Goal: Task Accomplishment & Management: Complete application form

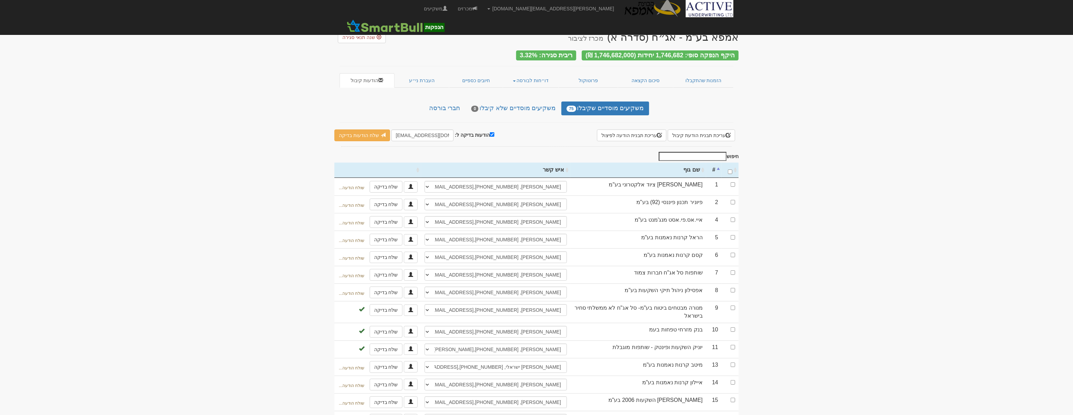
drag, startPoint x: 479, startPoint y: 43, endPoint x: 451, endPoint y: 78, distance: 44.5
click at [479, 43] on div "היקף הנפקה סופי: 1,746,682 יחידות (1,746,682,000 ₪) ריבית סגירה: 3.32%" at bounding box center [536, 51] width 404 height 16
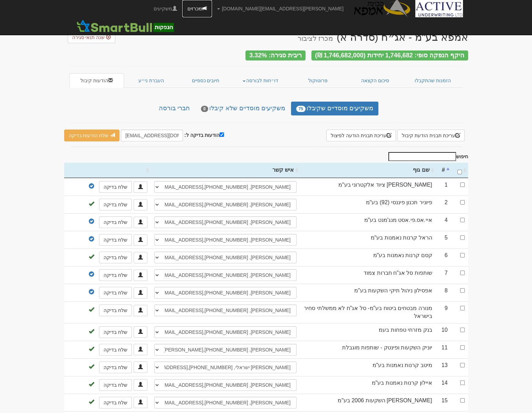
click at [212, 8] on link "מכרזים" at bounding box center [197, 8] width 30 height 17
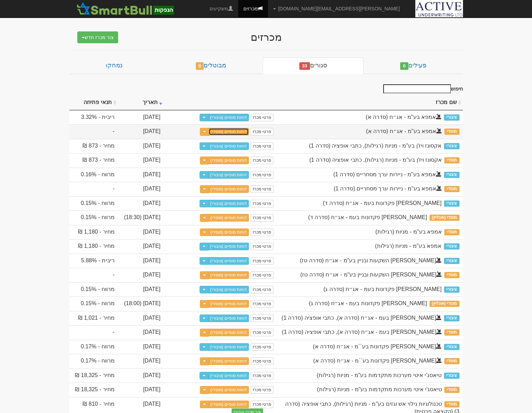
click at [239, 131] on link "דוחות סופיים (מוסדי)" at bounding box center [229, 132] width 41 height 8
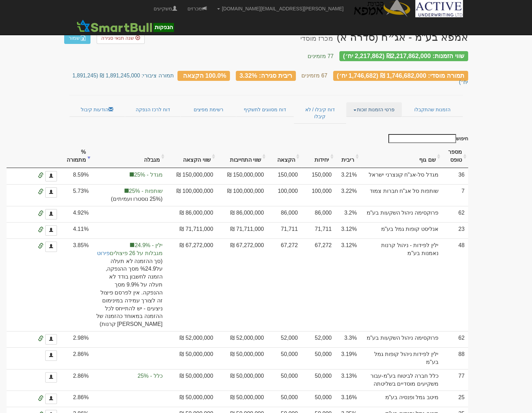
click at [353, 102] on link "פרטי הזמנות זוכות" at bounding box center [374, 109] width 56 height 15
click at [432, 102] on link "הזמנות שהתקבלו" at bounding box center [432, 109] width 61 height 15
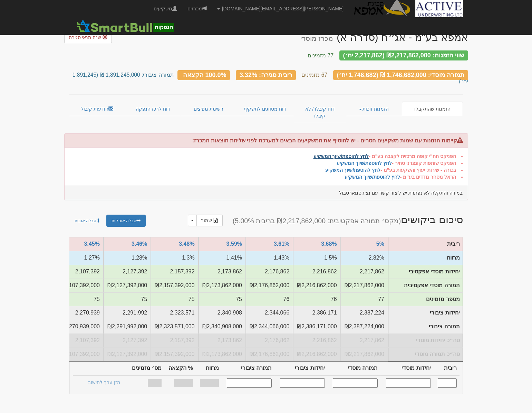
click at [338, 153] on link "לחץ להוספת/שיוך המשקיע" at bounding box center [342, 156] width 56 height 6
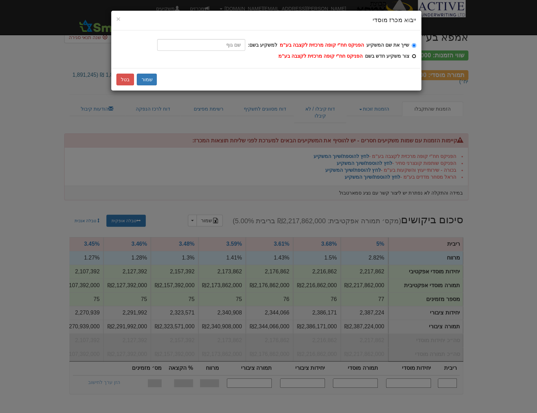
click at [413, 56] on input "צור משקיע חדש בשם הפניקס חח"י קופה מרכזית לקצבה בע"מ" at bounding box center [414, 56] width 4 height 4
radio input "true"
click at [146, 79] on button "שמור" at bounding box center [147, 80] width 20 height 12
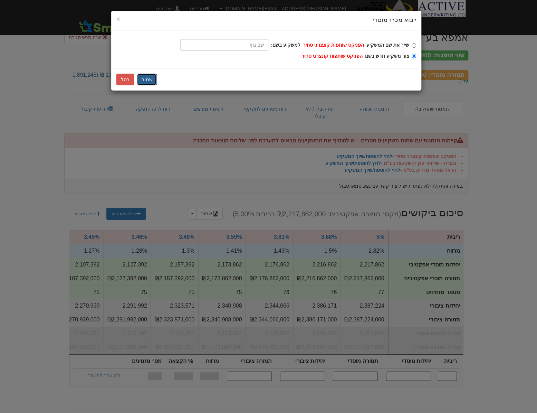
click at [146, 78] on button "שמור" at bounding box center [147, 80] width 20 height 12
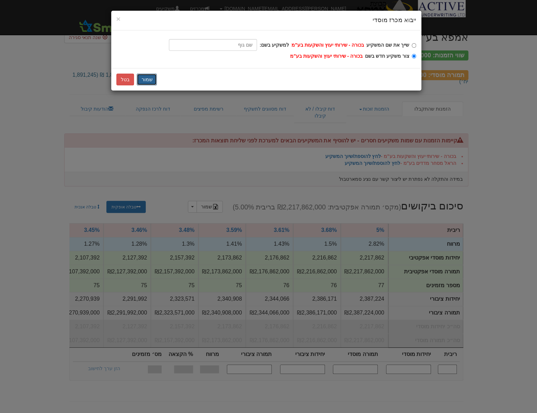
click at [145, 79] on button "שמור" at bounding box center [147, 80] width 20 height 12
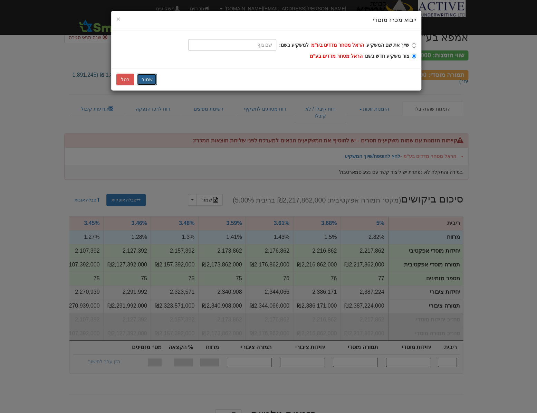
click at [144, 77] on button "שמור" at bounding box center [147, 80] width 20 height 12
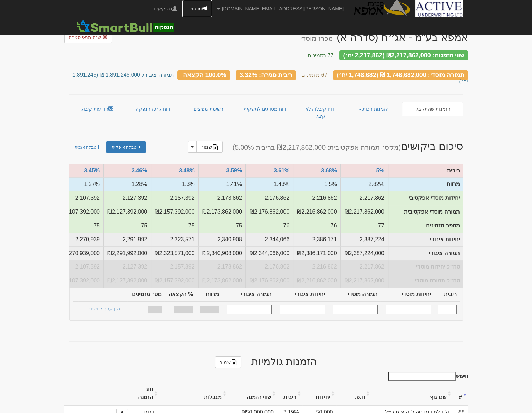
click at [212, 12] on link "מכרזים" at bounding box center [197, 8] width 30 height 17
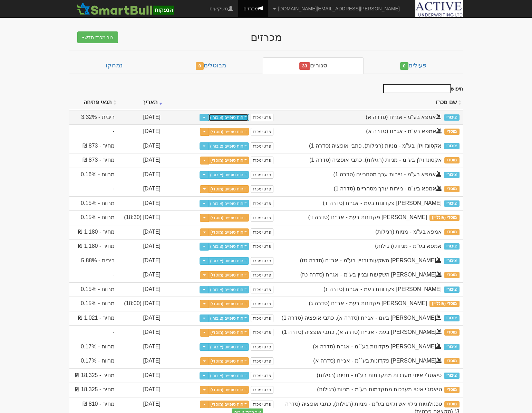
click at [231, 118] on link "דוחות סופיים (ציבורי)" at bounding box center [228, 118] width 41 height 8
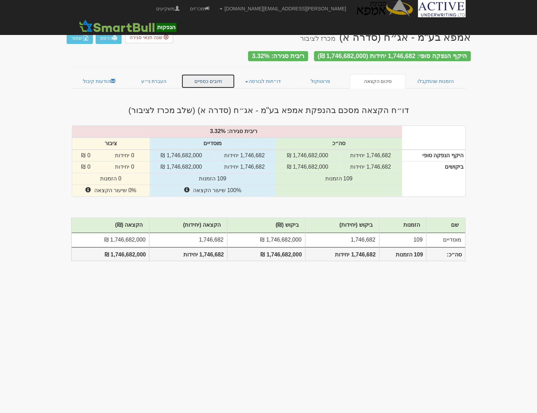
click at [209, 83] on link "חיובים כספיים" at bounding box center [208, 81] width 54 height 15
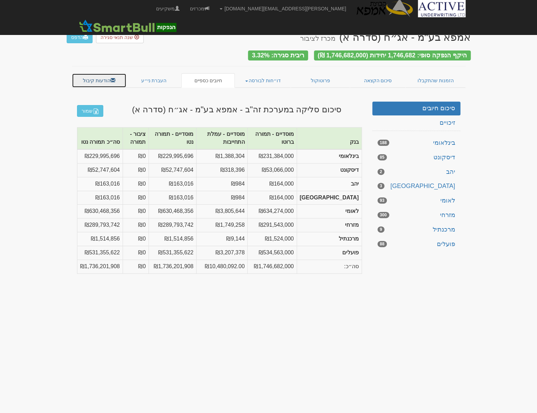
click at [100, 76] on link "הודעות קיבול" at bounding box center [99, 80] width 55 height 15
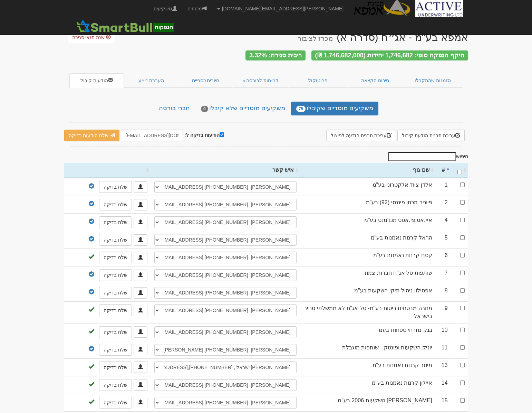
click at [420, 152] on input "חיפוש" at bounding box center [423, 156] width 68 height 9
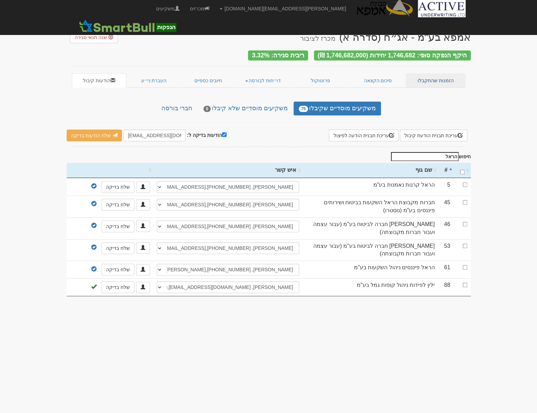
type input "הראל"
click at [431, 74] on link "הזמנות שהתקבלו" at bounding box center [436, 80] width 60 height 15
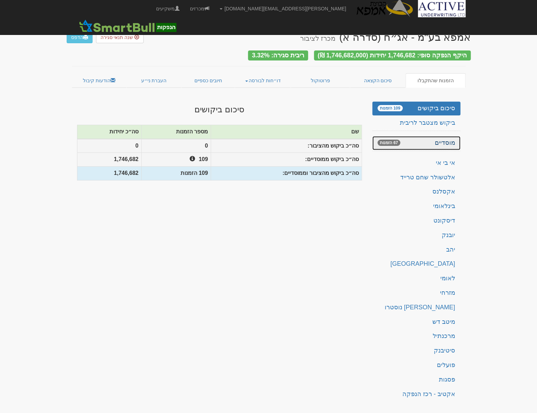
click at [451, 139] on link "מוסדיים 67 הזמנות" at bounding box center [416, 143] width 88 height 14
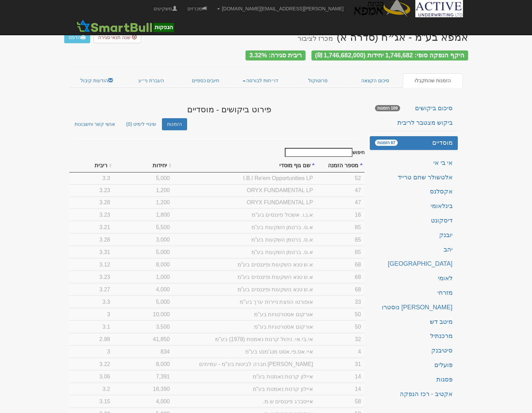
click at [325, 149] on input "חיפוש" at bounding box center [319, 152] width 68 height 9
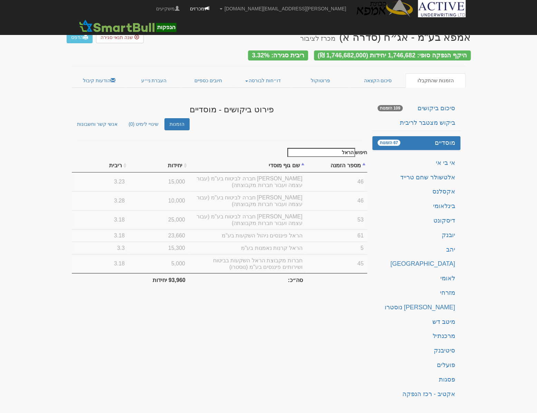
type input "הראל"
click at [214, 12] on link "מכרזים" at bounding box center [200, 8] width 30 height 17
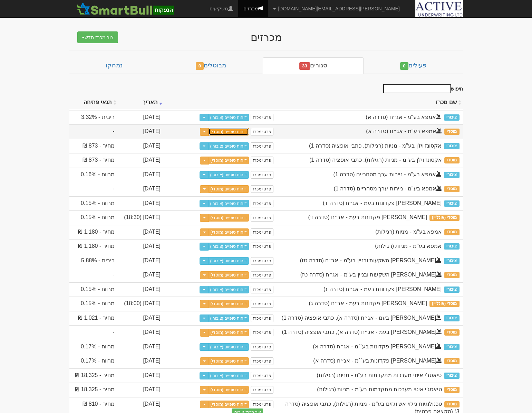
click at [232, 131] on link "דוחות סופיים (מוסדי)" at bounding box center [229, 132] width 41 height 8
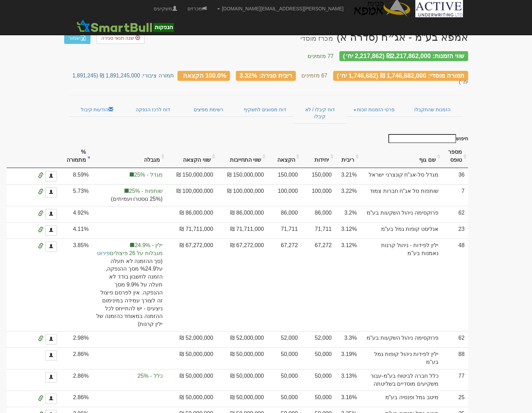
click at [421, 134] on input "חיפוש" at bounding box center [423, 138] width 68 height 9
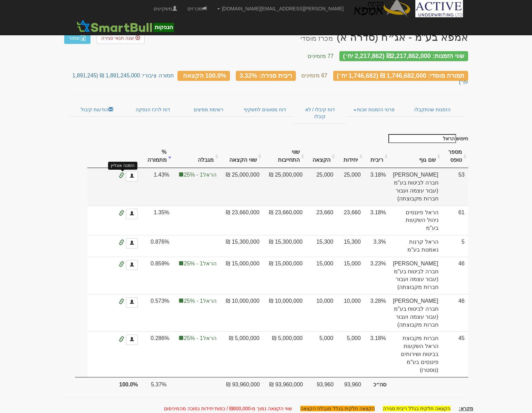
type input "הראל"
click at [121, 173] on span at bounding box center [122, 176] width 6 height 6
click at [131, 173] on span at bounding box center [132, 175] width 4 height 4
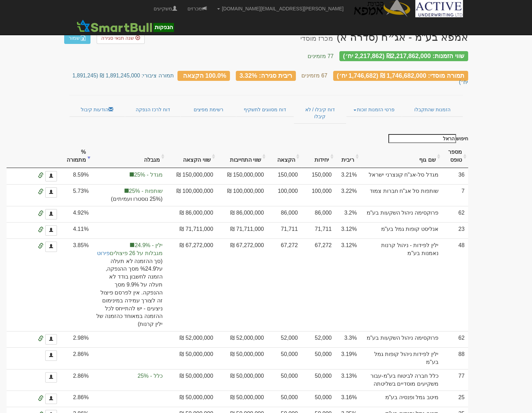
click at [427, 134] on input "הראל" at bounding box center [423, 138] width 68 height 9
drag, startPoint x: 435, startPoint y: 121, endPoint x: 462, endPoint y: 122, distance: 27.0
click at [462, 134] on label "חיפוש הראל" at bounding box center [427, 138] width 82 height 9
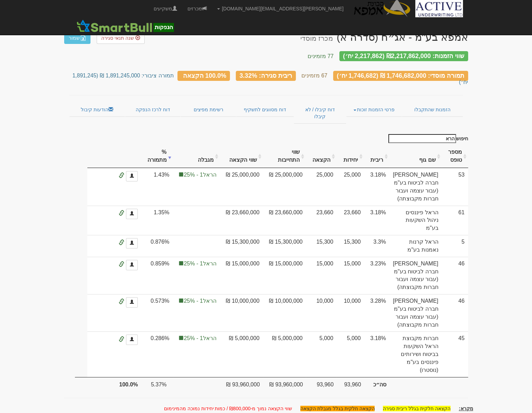
type input "הראל"
click at [96, 102] on link "הודעות קיבול" at bounding box center [97, 109] width 56 height 15
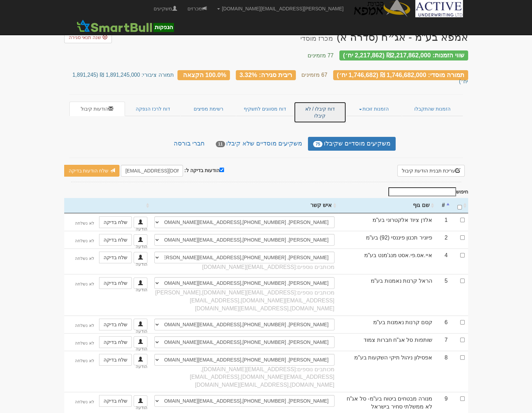
click at [309, 102] on link "דוח קיבלו / לא קיבלו" at bounding box center [320, 112] width 52 height 21
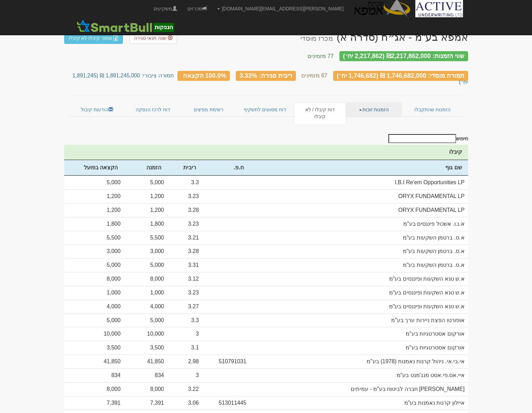
click at [362, 102] on link "הזמנות זוכות" at bounding box center [374, 109] width 56 height 15
click at [368, 127] on link "אנשי קשר וחשבונות" at bounding box center [374, 131] width 55 height 9
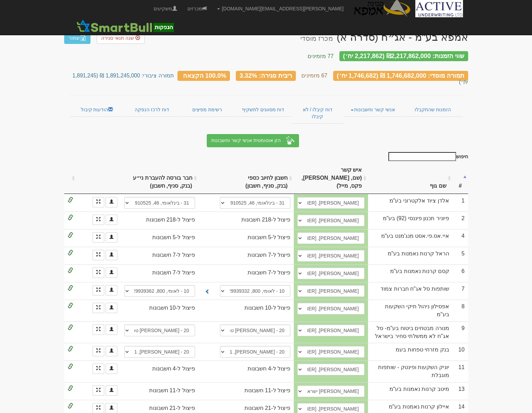
click at [422, 152] on input "חיפוש" at bounding box center [423, 156] width 68 height 9
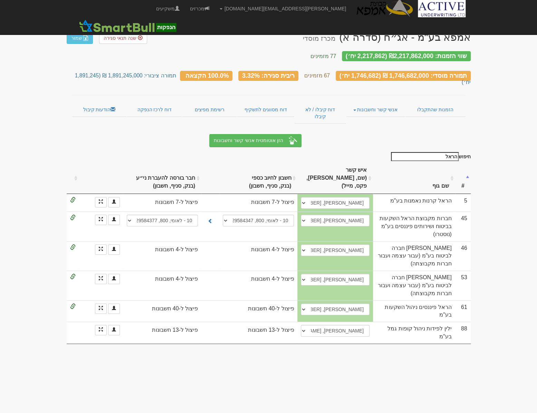
type input "הראל"
drag, startPoint x: 499, startPoint y: 112, endPoint x: 391, endPoint y: 52, distance: 124.2
click at [499, 112] on body "neil@activeu.co.il הגדרות חשבונות הנפקה תבניות הודעות קיבול" at bounding box center [268, 206] width 537 height 413
click at [214, 9] on link "מכרזים" at bounding box center [200, 8] width 30 height 17
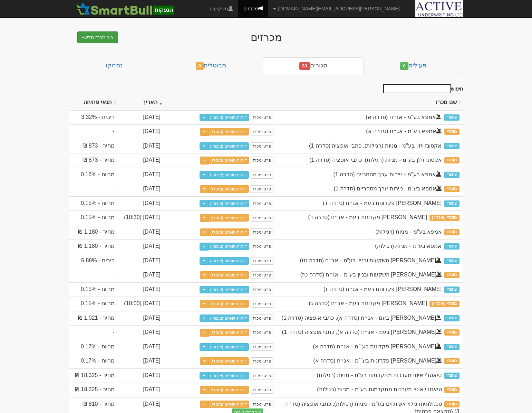
click at [82, 36] on button "צור מכרז חדש" at bounding box center [97, 37] width 41 height 12
click at [88, 77] on link "ציבורי ללא מוסדי" at bounding box center [80, 74] width 76 height 9
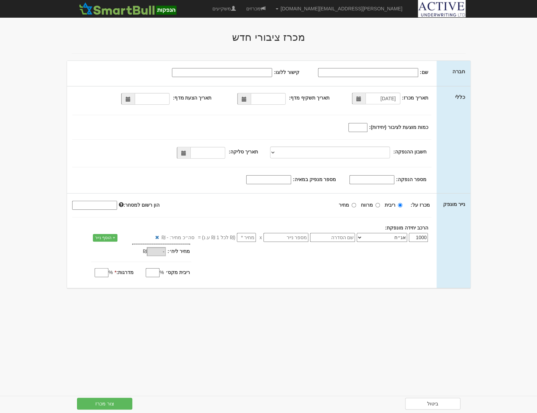
click at [375, 74] on input "שם:" at bounding box center [368, 72] width 100 height 9
type input "ביולייט מדעי החיים בע''מ"
click at [243, 99] on span at bounding box center [244, 99] width 5 height 5
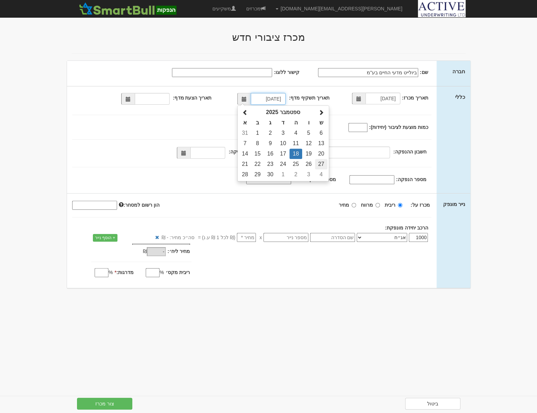
click at [321, 165] on td "27" at bounding box center [321, 164] width 12 height 10
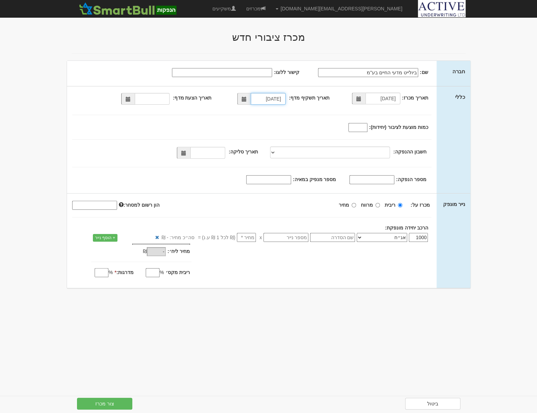
click at [247, 98] on span at bounding box center [244, 99] width 5 height 5
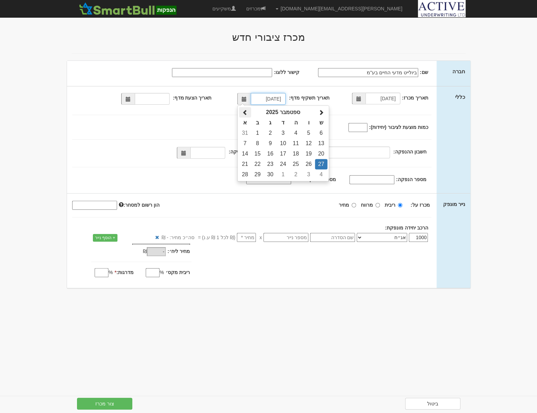
click at [247, 112] on span at bounding box center [245, 113] width 6 height 6
click at [246, 112] on span at bounding box center [245, 113] width 6 height 6
click at [270, 175] on td "27" at bounding box center [270, 174] width 13 height 10
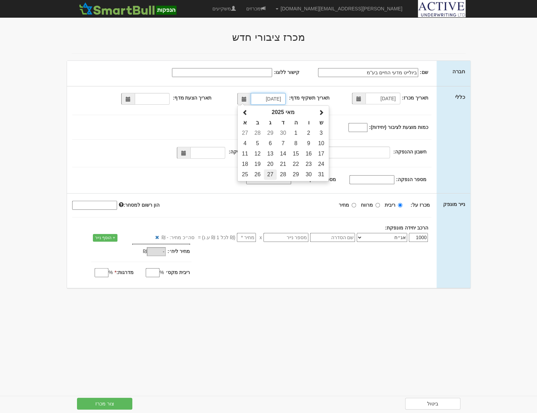
type input "27/05/2025"
click at [128, 99] on span at bounding box center [128, 99] width 5 height 5
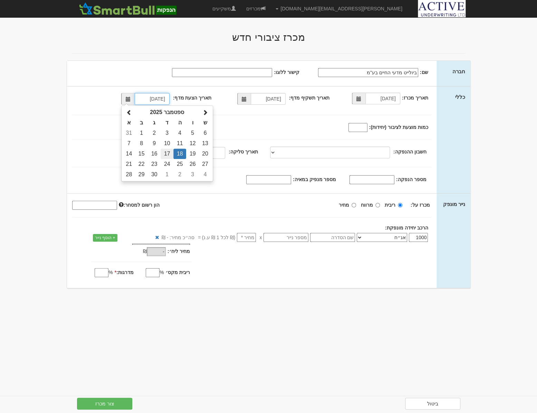
click at [170, 154] on td "17" at bounding box center [167, 154] width 13 height 10
type input "17/09/2025"
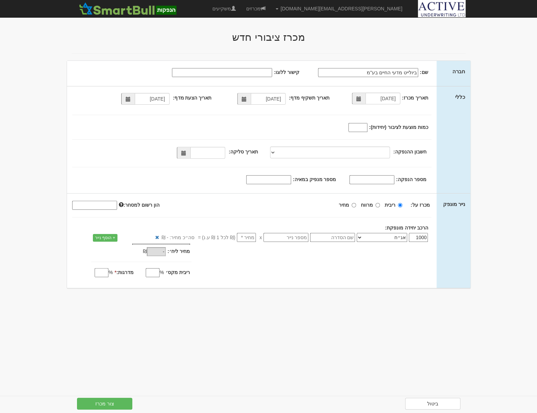
click at [362, 125] on input "כמות מוצעת לציבור (יחידות):" at bounding box center [358, 127] width 19 height 9
type input "85000"
click at [333, 133] on div "תאריך מכרז: 18/09/2025 תאריך תשקיף מדף: 27/05/2025 17/09/2025 85000" at bounding box center [252, 139] width 370 height 107
click at [283, 152] on select at bounding box center [330, 152] width 120 height 12
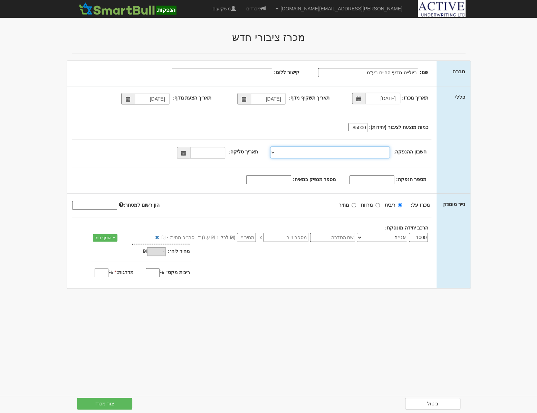
click at [185, 152] on span at bounding box center [183, 153] width 5 height 5
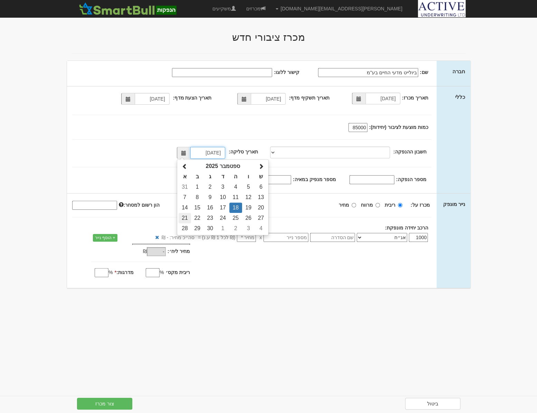
click at [189, 216] on td "21" at bounding box center [185, 218] width 12 height 10
type input "21/09/2025"
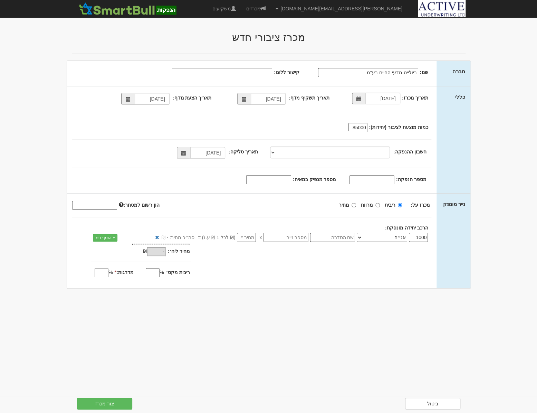
click at [380, 179] on input "מספר הנפקה:" at bounding box center [372, 179] width 45 height 9
type input "1151372"
click at [281, 180] on input "מספר מנפיק במאיה:" at bounding box center [268, 179] width 45 height 9
click at [266, 180] on input "מספר מנפיק במאיה:" at bounding box center [268, 179] width 45 height 9
type input "1293"
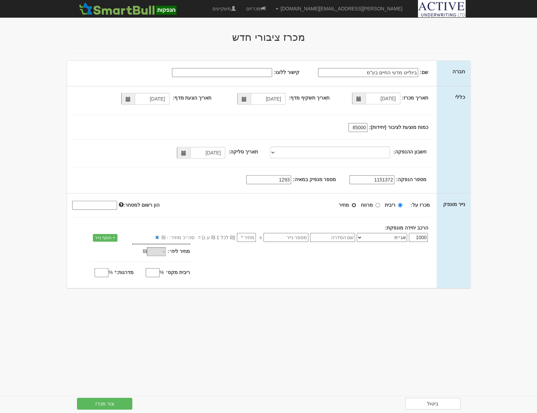
click at [356, 205] on input "מחיר" at bounding box center [354, 205] width 4 height 4
radio input "true"
drag, startPoint x: 417, startPoint y: 238, endPoint x: 439, endPoint y: 239, distance: 21.4
click at [438, 239] on div "נייר מונפק מכרז על: ריבית מרווח מחיר 1000 0" at bounding box center [268, 229] width 403 height 73
type input "100"
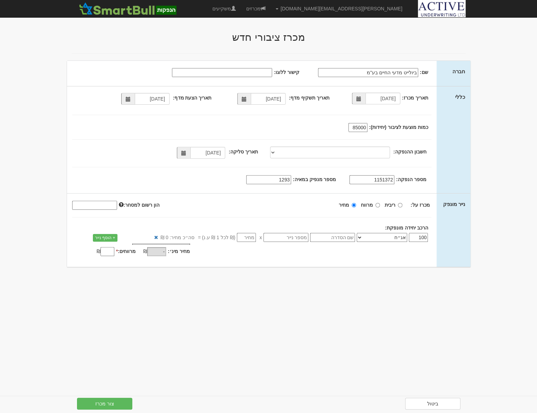
click at [389, 234] on select "אג״ח אג״ח להמרה מניות כתבי אופציה ניירות ערך מסחריים אופציות רכש כתבי התחייבות …" at bounding box center [382, 237] width 50 height 9
select select "מניות"
click at [359, 233] on select "אג״ח אג״ח להמרה מניות כתבי אופציה ניירות ערך מסחריים אופציות רכש כתבי התחייבות …" at bounding box center [382, 237] width 50 height 9
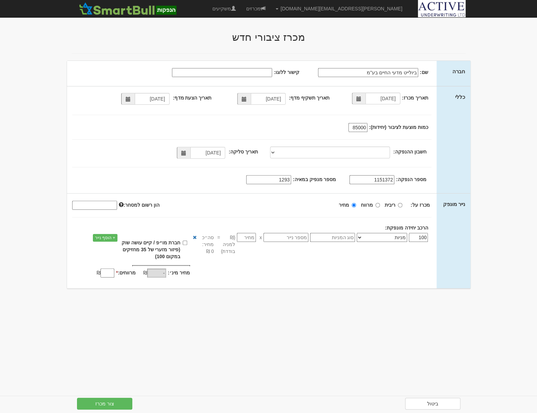
click at [342, 237] on input "text" at bounding box center [332, 237] width 45 height 9
type input "רגילות"
click at [246, 238] on input "number" at bounding box center [246, 237] width 19 height 9
type input "4"
type input "400"
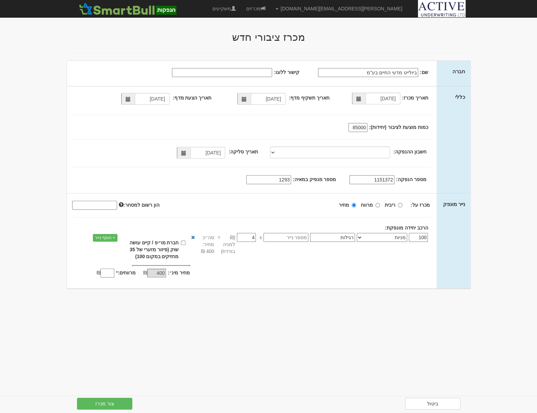
type input "4.6"
type input "460"
type input "4.6"
click at [193, 249] on div "100 אג״ח אג״ח להמרה מניות כתבי אופציה ניירות ערך מסחריים אופציות רכש כתבי התחיי…" at bounding box center [281, 248] width 311 height 30
click at [109, 271] on input "מרווחים: *" at bounding box center [108, 272] width 14 height 9
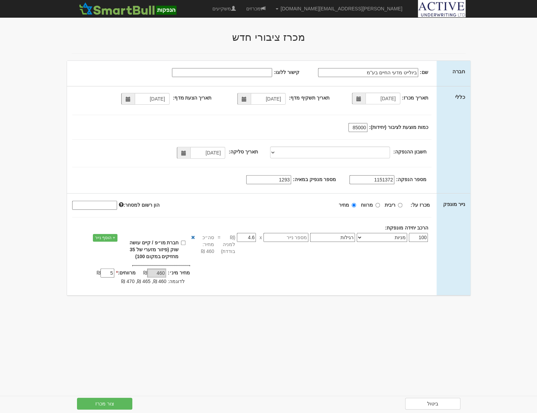
type input "5"
click at [233, 269] on div "מחיר מינ׳: 460 ₪ * 5 %" at bounding box center [252, 275] width 370 height 21
click at [104, 237] on link "+ הוסף נייר" at bounding box center [105, 238] width 25 height 8
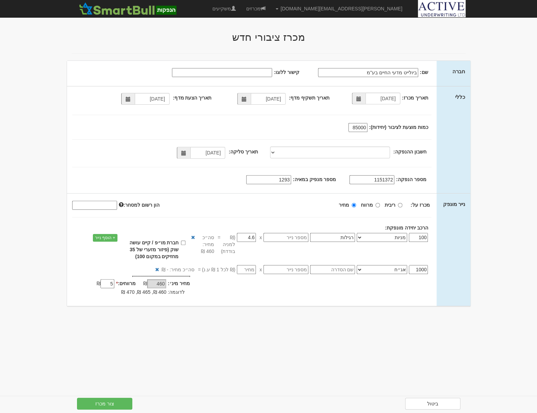
drag, startPoint x: 416, startPoint y: 269, endPoint x: 442, endPoint y: 270, distance: 25.9
click at [442, 270] on div "נייר מונפק מכרז על: ריבית מרווח מחיר 100 0" at bounding box center [268, 249] width 403 height 112
type input "100"
click at [373, 269] on select "אג״ח אג״ח להמרה מניות כתבי אופציה ניירות ערך מסחריים אופציות רכש כתבי התחייבות …" at bounding box center [382, 269] width 50 height 9
select select "כתבי אופציה"
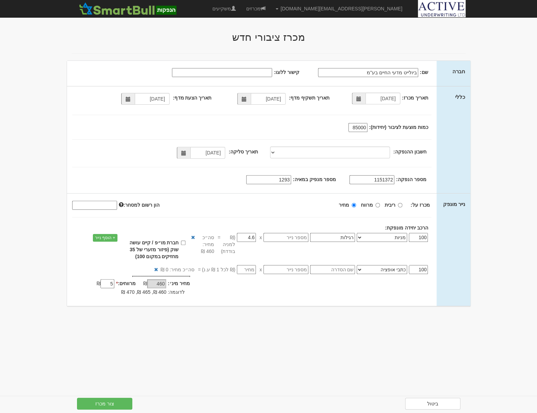
click at [359, 265] on select "אג״ח אג״ח להמרה מניות כתבי אופציה ניירות ערך מסחריים אופציות רכש כתבי התחייבות …" at bounding box center [382, 269] width 50 height 9
click at [335, 269] on input "text" at bounding box center [332, 269] width 45 height 9
type input "סדרה 1"
click at [246, 269] on input "number" at bounding box center [246, 269] width 19 height 9
type input "0"
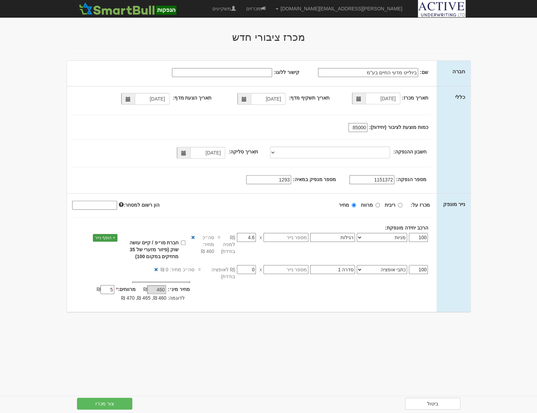
click at [106, 237] on link "+ הוסף נייר" at bounding box center [105, 238] width 25 height 8
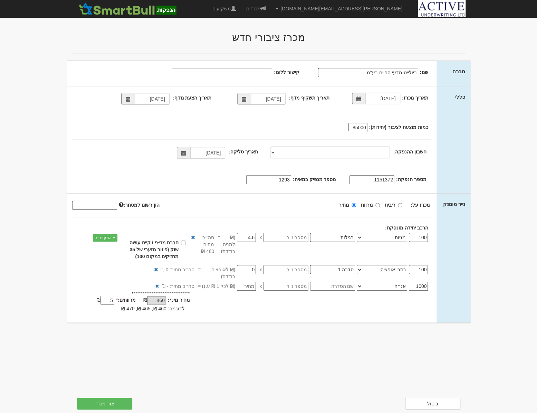
drag, startPoint x: 414, startPoint y: 284, endPoint x: 459, endPoint y: 284, distance: 45.2
click at [452, 285] on div "נייר מונפק מכרז על: ריבית מרווח מחיר 100 0" at bounding box center [268, 257] width 403 height 129
type input "100"
click at [383, 285] on select "אג״ח אג״ח להמרה מניות כתבי אופציה ניירות ערך מסחריים אופציות רכש כתבי התחייבות …" at bounding box center [382, 286] width 50 height 9
select select "כתבי אופציה"
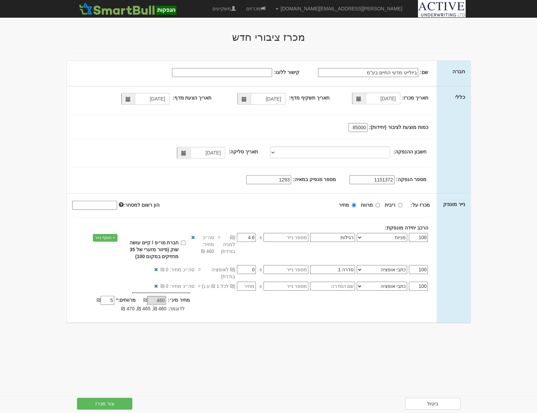
click at [359, 282] on select "אג״ח אג״ח להמרה מניות כתבי אופציה ניירות ערך מסחריים אופציות רכש כתבי התחייבות …" at bounding box center [382, 286] width 50 height 9
click at [351, 285] on input "text" at bounding box center [332, 286] width 45 height 9
type input "סדרה 2"
click at [250, 286] on input "number" at bounding box center [246, 286] width 19 height 9
type input "0"
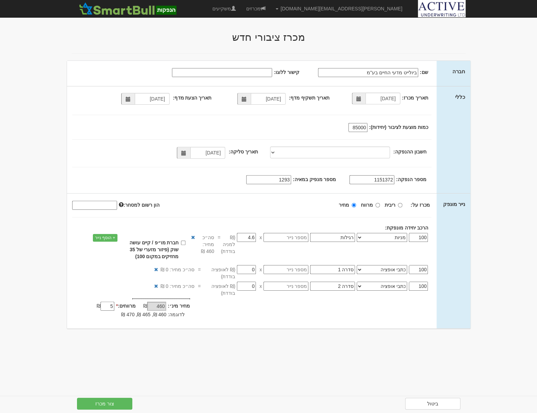
click at [263, 302] on div "מחיר מינ׳: 460 ₪ * 5 %" at bounding box center [252, 308] width 370 height 21
click at [238, 70] on input "קישור ללוגו:" at bounding box center [222, 72] width 100 height 9
paste input "https://www.google.com/imgres?q=%D7%91%D7%99%D7%95%D7%9C%D7%99%D7%99%D7%98%20%D…"
drag, startPoint x: 174, startPoint y: 73, endPoint x: 344, endPoint y: 79, distance: 170.1
click at [344, 79] on div "שם: ביולייט מדעי החיים בע''מ קישור ללוגו:" at bounding box center [252, 73] width 370 height 25
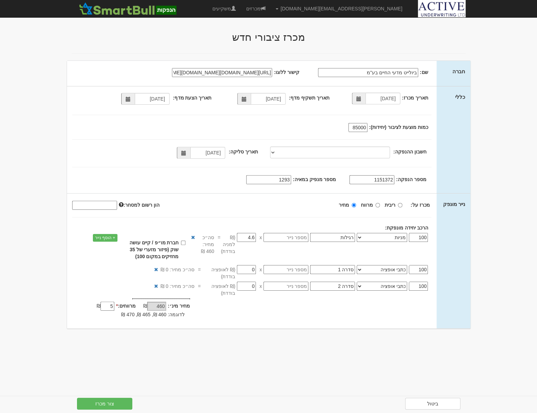
click at [236, 373] on body "neil@activeu.co.il הגדרות חשבונות הנפקה תבניות הודעות קיבול X" at bounding box center [268, 206] width 537 height 413
drag, startPoint x: 204, startPoint y: 72, endPoint x: 295, endPoint y: 74, distance: 90.5
click at [295, 69] on div "קישור ללוגו: https://www.google.com/imgres?q=%D7%91%D7%99%D7%95%D7%9C%D7%99%D7%…" at bounding box center [247, 69] width 361 height 0
drag, startPoint x: 257, startPoint y: 73, endPoint x: 75, endPoint y: 73, distance: 182.7
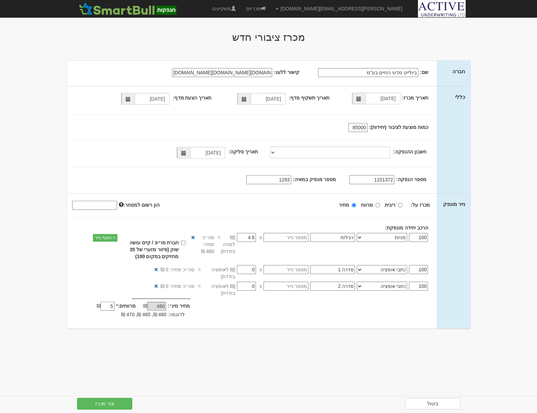
click at [75, 73] on div "שם: ביולייט מדעי החיים בע''מ קישור ללוגו:" at bounding box center [247, 72] width 361 height 10
drag, startPoint x: 261, startPoint y: 74, endPoint x: 18, endPoint y: 81, distance: 244.0
click at [26, 78] on body "neil@activeu.co.il הגדרות חשבונות הנפקה תבניות הודעות קיבול X" at bounding box center [268, 206] width 537 height 413
type input "Xc"
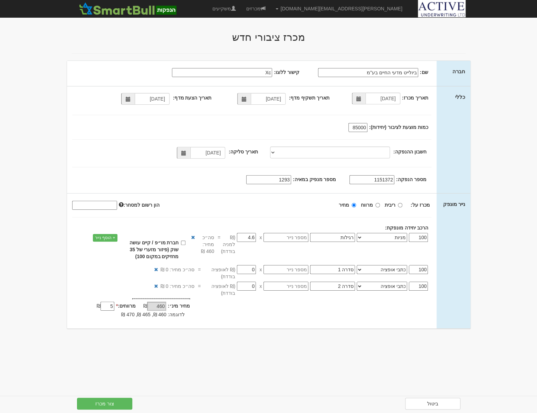
scroll to position [0, 0]
drag, startPoint x: 259, startPoint y: 72, endPoint x: 290, endPoint y: 73, distance: 31.1
click at [290, 69] on div "קישור ללוגו: Xc" at bounding box center [247, 69] width 361 height 0
click at [196, 70] on input "קישור ללוגו:" at bounding box center [222, 72] width 100 height 9
paste input "https://www.atidim.co.il/wp-content/uploads/2022/02/BIOLIGHT.jpg"
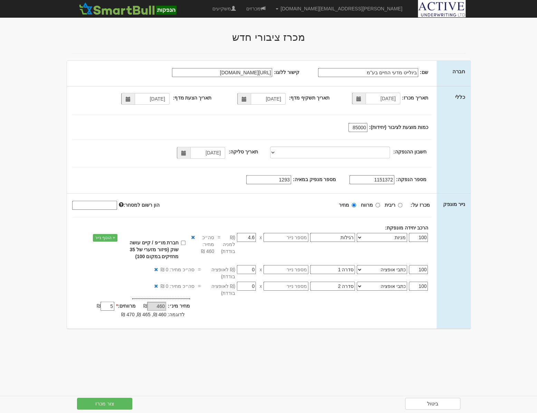
drag, startPoint x: 175, startPoint y: 71, endPoint x: 389, endPoint y: 73, distance: 214.2
click at [389, 73] on div "שם: ביולייט מדעי החיים בע''מ קישור ללוגו:" at bounding box center [247, 72] width 361 height 10
type input "https://www.atidim.co.il/wp-content/uploads/2022/02/BIOLIGHT.jpg"
click at [248, 117] on div "תאריך מכרז: 18/09/2025 תאריך תשקיף מדף: 27/05/2025 17/09/2025 85000 21/09/2025" at bounding box center [252, 139] width 370 height 107
click at [111, 403] on button "צור מכרז" at bounding box center [104, 404] width 55 height 12
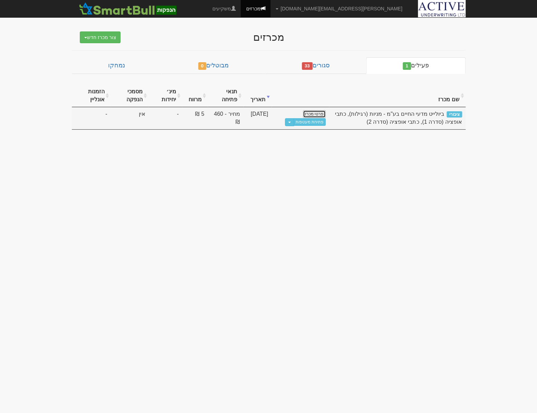
click at [315, 114] on link "פרטי מכרז" at bounding box center [314, 114] width 23 height 8
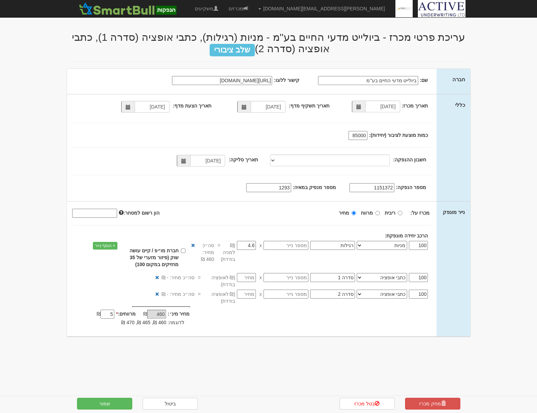
select select "מניות"
select select "כתבי אופציה"
click at [288, 246] on input "text" at bounding box center [286, 245] width 45 height 9
type input "1095223"
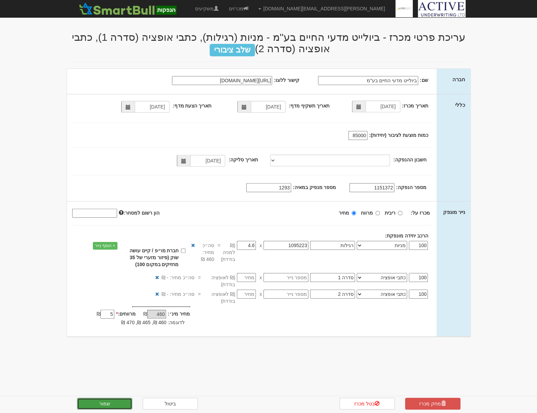
click at [109, 407] on button "שמור" at bounding box center [104, 404] width 55 height 12
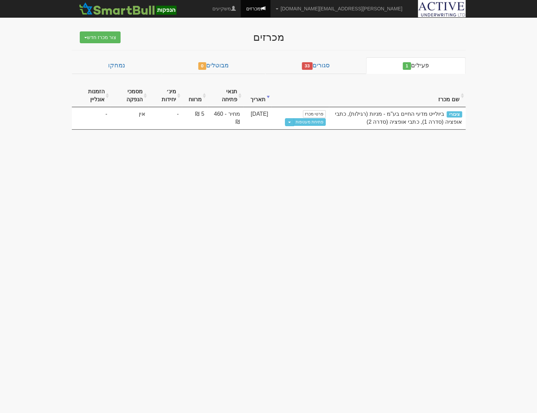
click at [228, 171] on body "[PERSON_NAME][EMAIL_ADDRESS][DOMAIN_NAME] הגדרות חשבונות הנפקה תבניות הודעות קי…" at bounding box center [268, 206] width 537 height 413
click at [165, 172] on body "[PERSON_NAME][EMAIL_ADDRESS][DOMAIN_NAME] הגדרות חשבונות הנפקה תבניות הודעות קי…" at bounding box center [268, 206] width 537 height 413
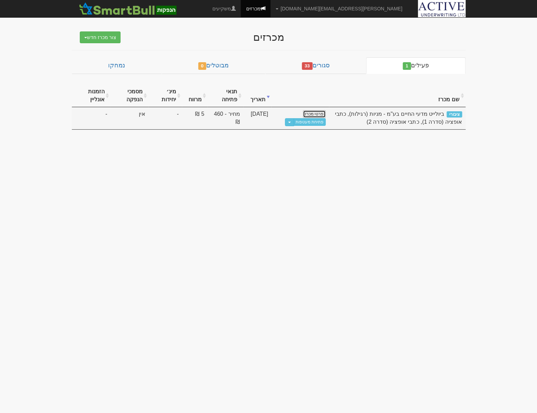
click at [315, 113] on link "פרטי מכרז" at bounding box center [314, 114] width 23 height 8
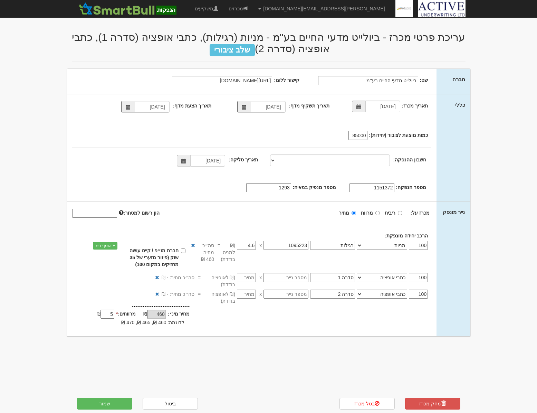
select select "מניות"
select select "כתבי אופציה"
click at [343, 277] on input "סדרה 1" at bounding box center [332, 277] width 45 height 9
type input "סדרה 9"
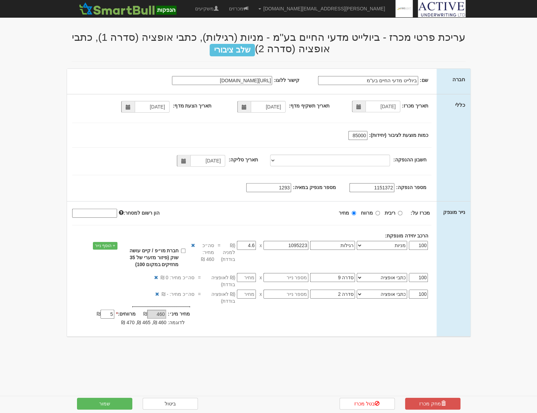
click at [342, 294] on input "סדרה 2" at bounding box center [332, 293] width 45 height 9
type input "סדרה 10"
click at [98, 404] on button "שמור" at bounding box center [104, 404] width 55 height 12
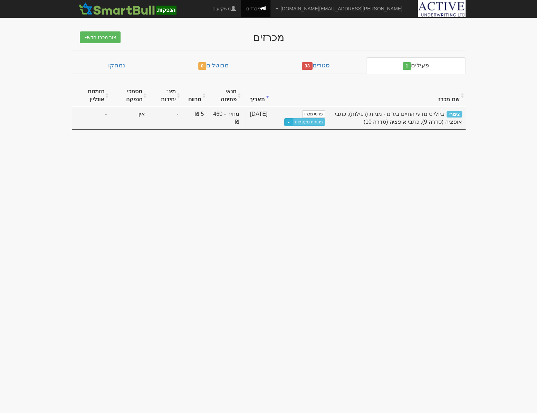
click at [290, 122] on button "Toggle Dropdown" at bounding box center [288, 122] width 9 height 8
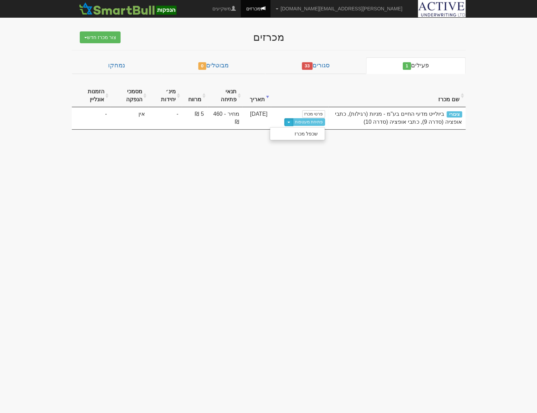
click at [287, 168] on body "[PERSON_NAME][EMAIL_ADDRESS][DOMAIN_NAME] הגדרות חשבונות הנפקה תבניות הודעות קי…" at bounding box center [268, 206] width 537 height 413
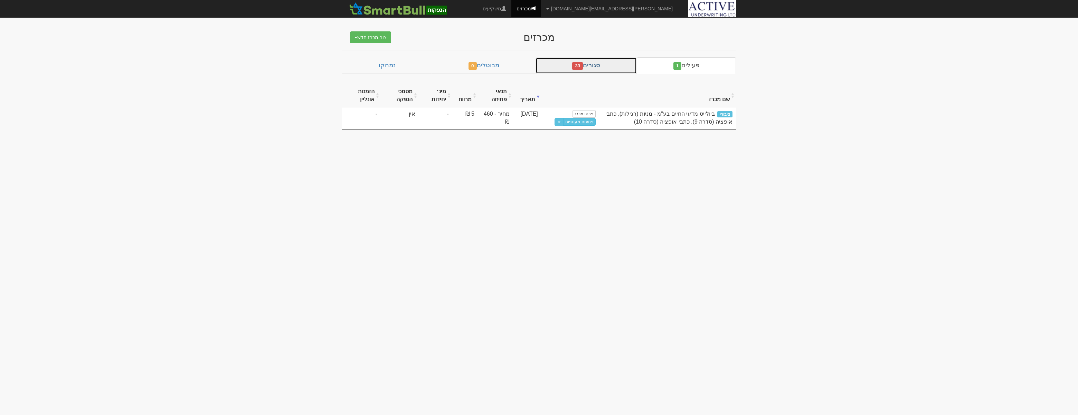
click at [537, 70] on link "סגורים 33" at bounding box center [585, 65] width 101 height 17
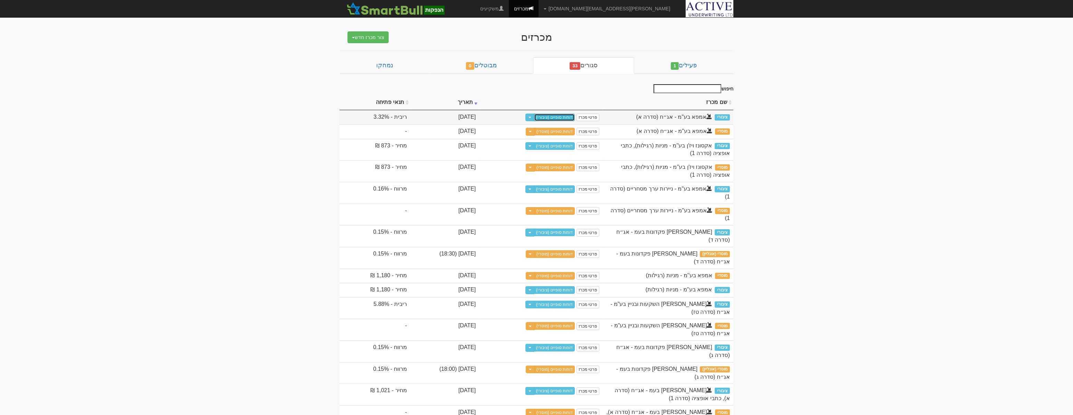
click at [537, 114] on link "דוחות סופיים (ציבורי)" at bounding box center [554, 118] width 41 height 8
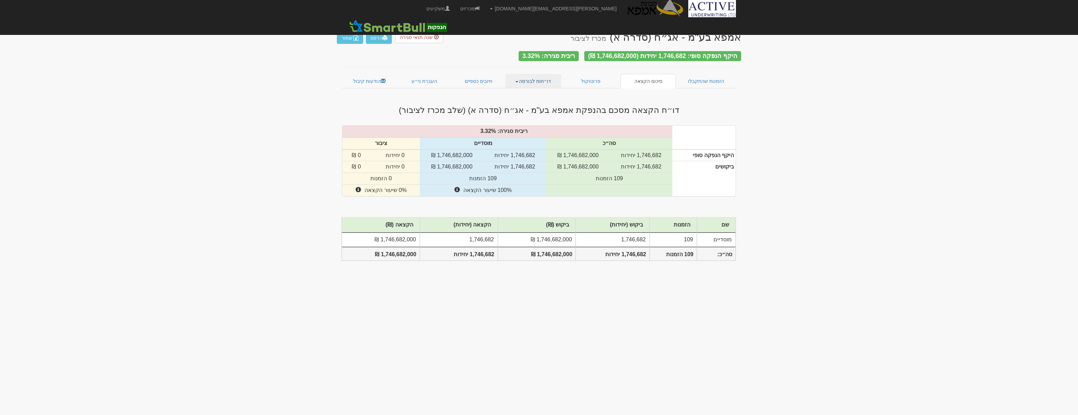
click at [523, 82] on link "דו״חות לבורסה" at bounding box center [533, 81] width 56 height 15
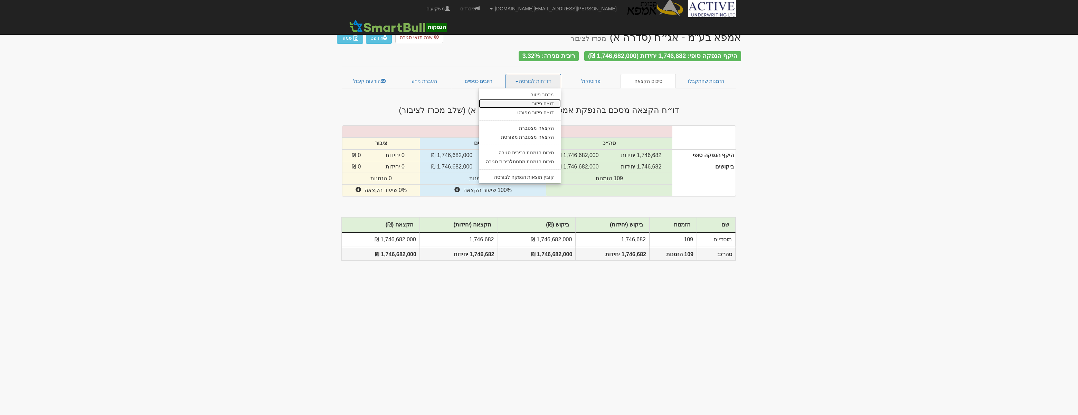
click at [535, 100] on link "דו״ח פיזור" at bounding box center [520, 103] width 82 height 9
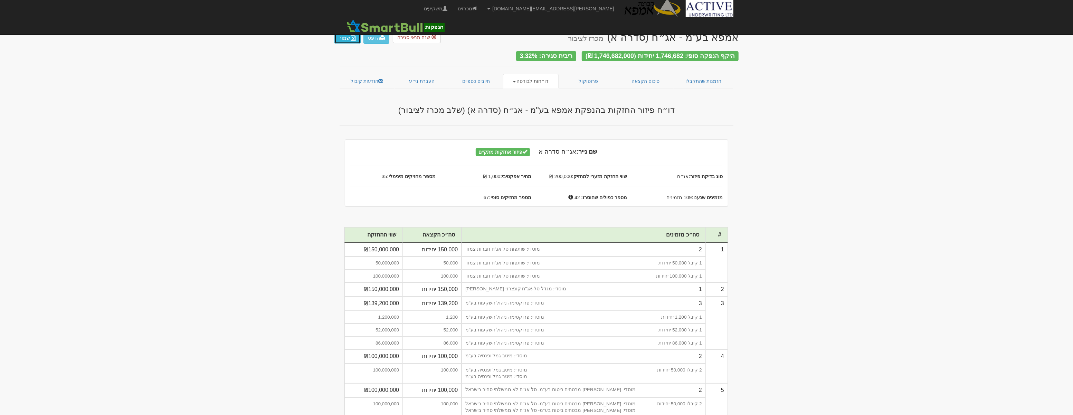
click at [351, 40] on img "button" at bounding box center [354, 38] width 6 height 6
click at [518, 77] on link "דו״חות לבורסה" at bounding box center [531, 81] width 56 height 15
click at [522, 108] on link "דו״ח פיזור מפורט" at bounding box center [517, 112] width 82 height 9
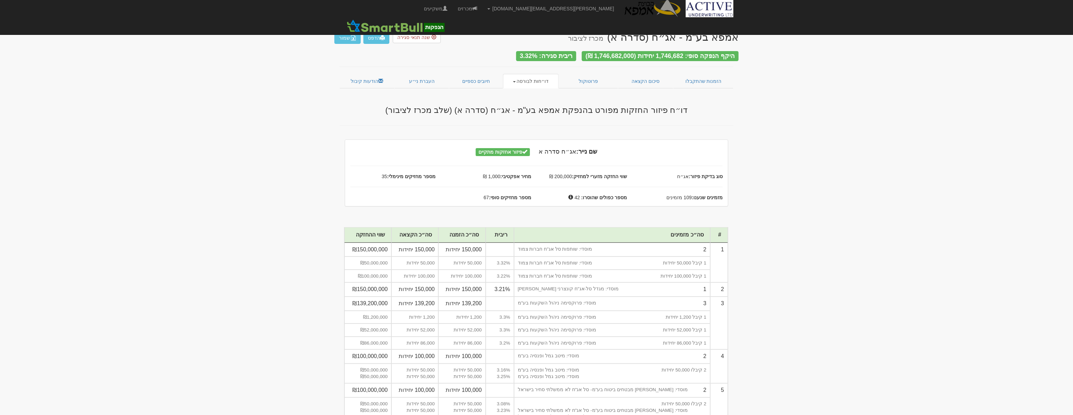
click at [516, 81] on span at bounding box center [514, 81] width 3 height 1
click at [538, 99] on link "דו״ח פיזור" at bounding box center [517, 103] width 82 height 9
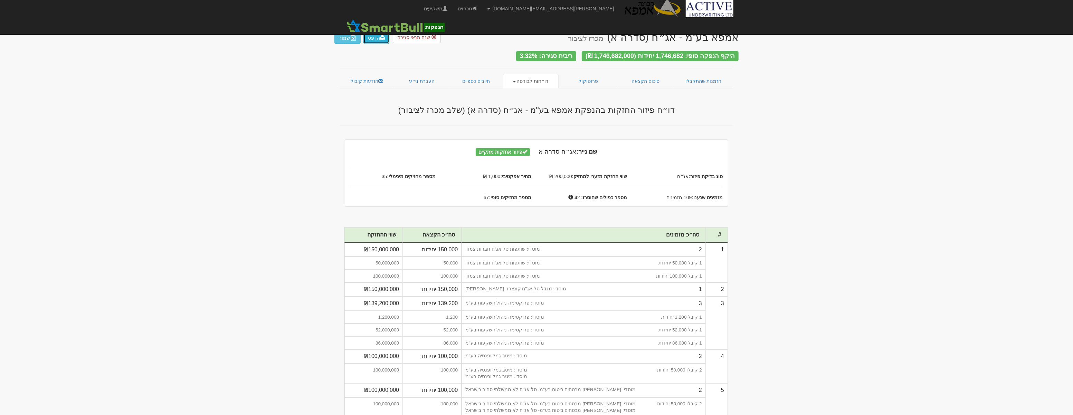
click at [372, 39] on link "הדפס" at bounding box center [376, 38] width 26 height 12
drag, startPoint x: 864, startPoint y: 95, endPoint x: 864, endPoint y: 83, distance: 11.7
click at [383, 38] on span at bounding box center [382, 37] width 5 height 5
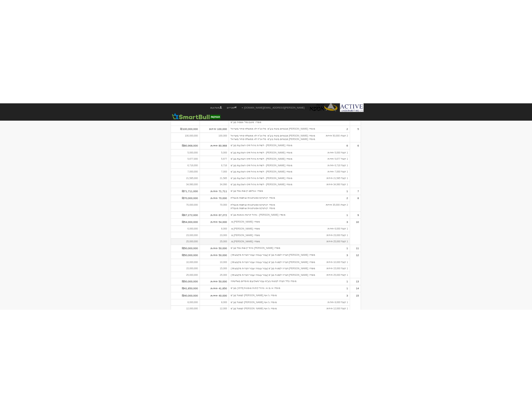
scroll to position [345, 0]
